Goal: Find specific page/section: Find specific page/section

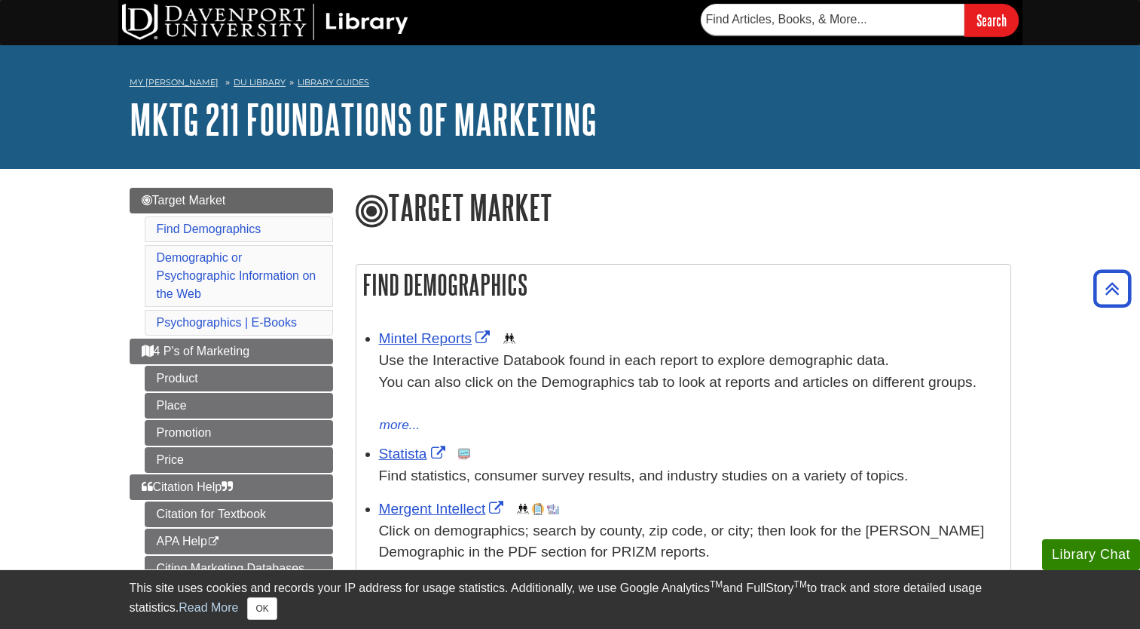
scroll to position [199, 0]
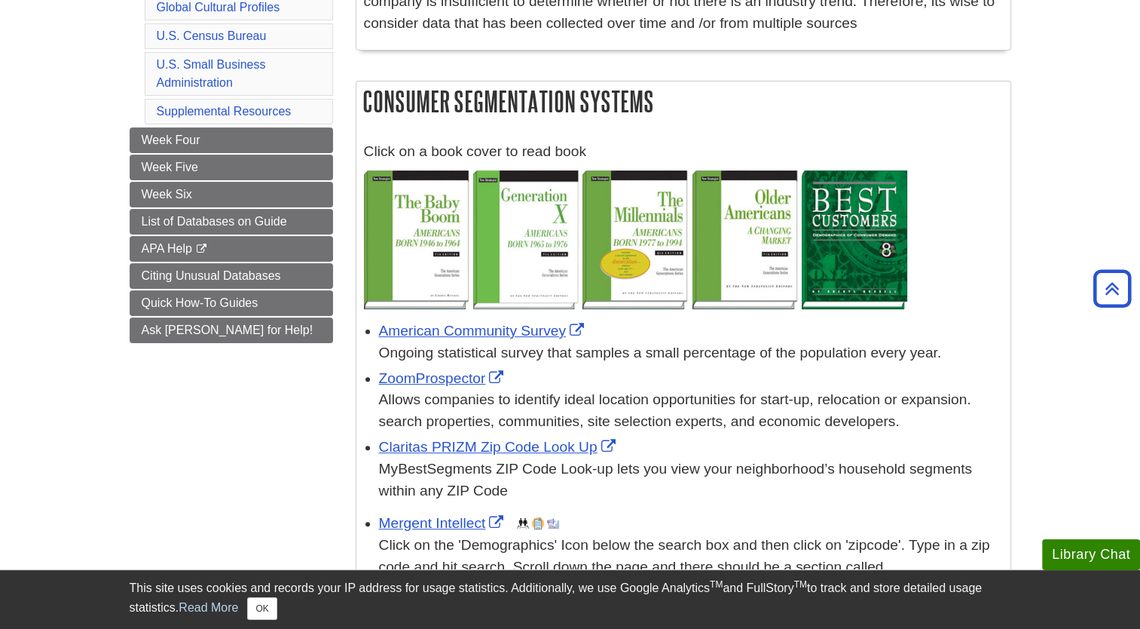
scroll to position [352, 0]
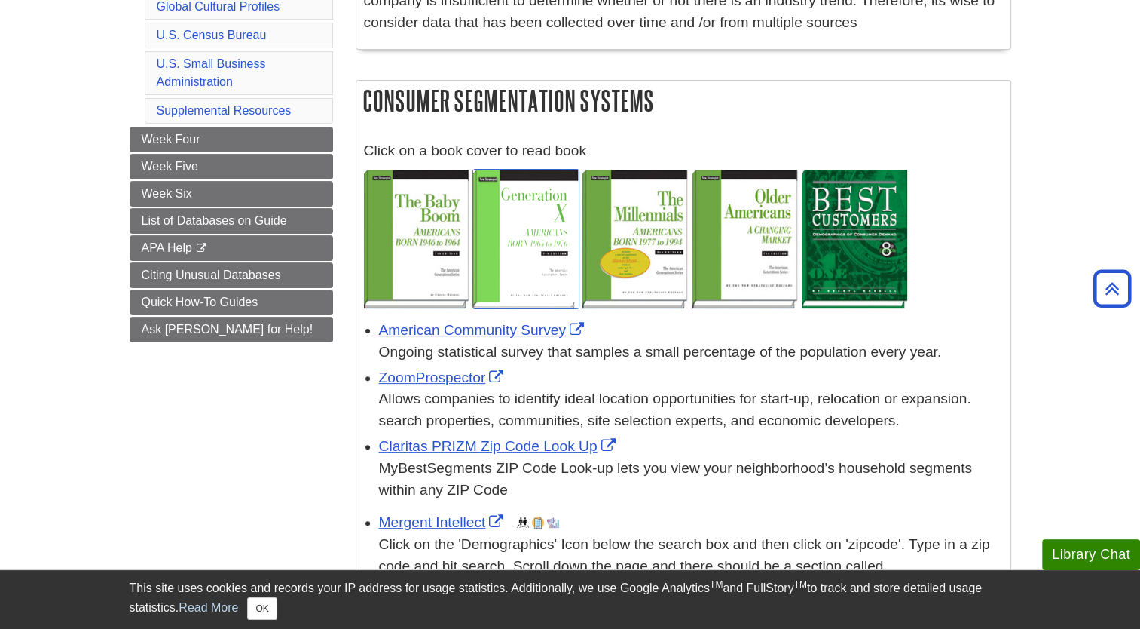
drag, startPoint x: 549, startPoint y: 212, endPoint x: 517, endPoint y: 203, distance: 32.9
click at [517, 203] on img at bounding box center [526, 239] width 106 height 139
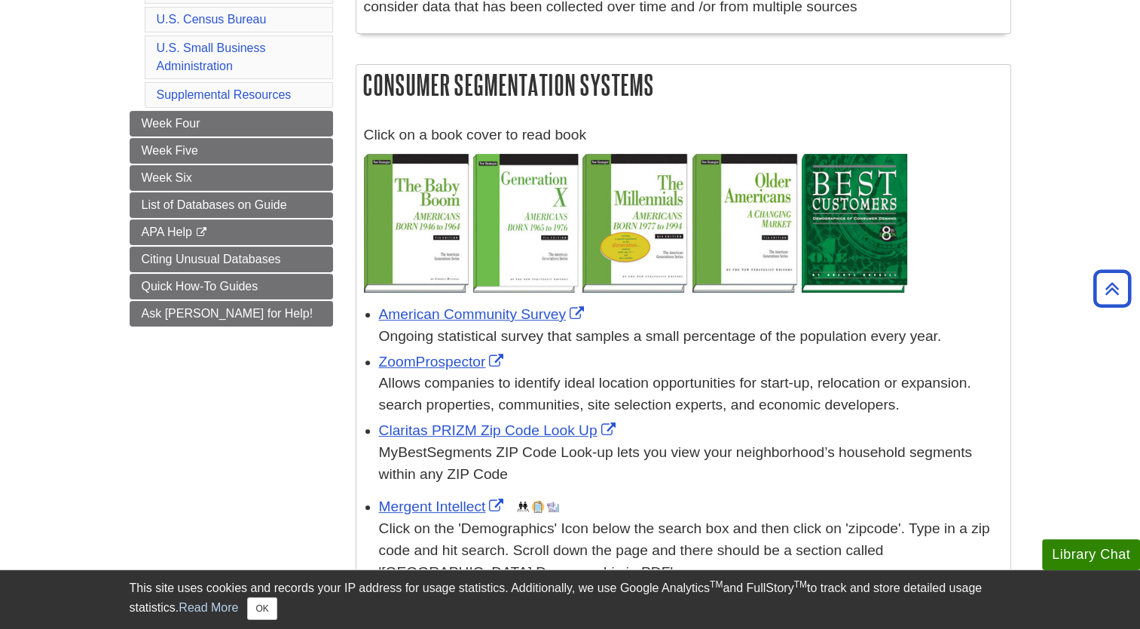
scroll to position [368, 0]
click at [455, 436] on link "Claritas PRIZM Zip Code Look Up" at bounding box center [499, 430] width 240 height 16
